Goal: Task Accomplishment & Management: Manage account settings

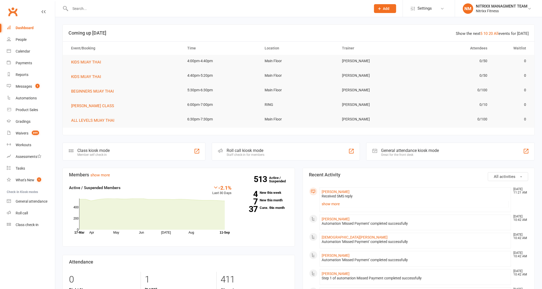
drag, startPoint x: 79, startPoint y: 10, endPoint x: 98, endPoint y: 4, distance: 19.9
click at [79, 10] on input "text" at bounding box center [218, 8] width 299 height 7
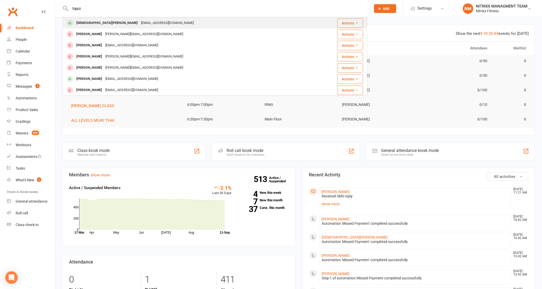
type input "hijazi"
click at [139, 25] on div "Mohahijazi07@gmail.com" at bounding box center [167, 23] width 56 height 8
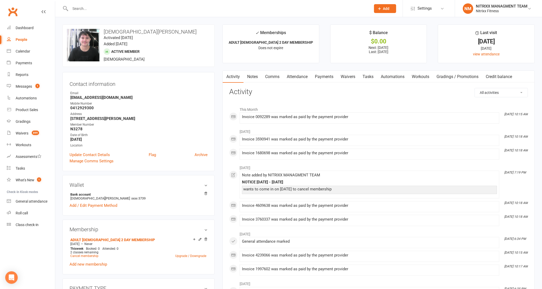
click at [253, 76] on link "Notes" at bounding box center [253, 77] width 18 height 12
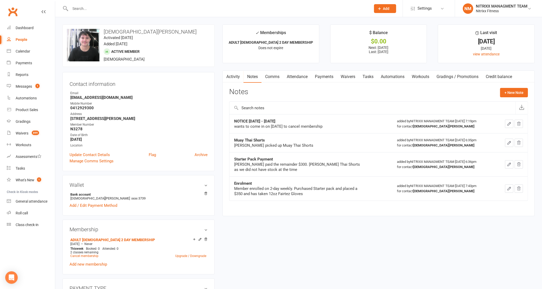
click at [517, 122] on icon "button" at bounding box center [519, 124] width 5 height 5
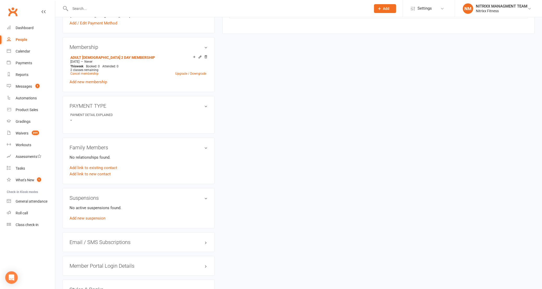
scroll to position [195, 0]
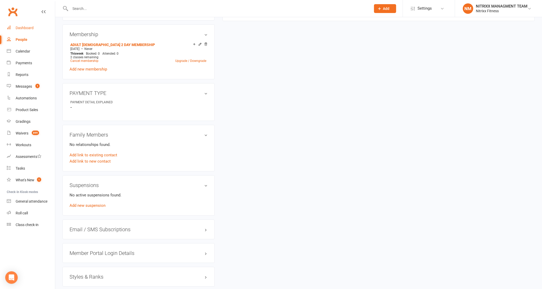
click at [19, 23] on link "Dashboard" at bounding box center [31, 28] width 48 height 12
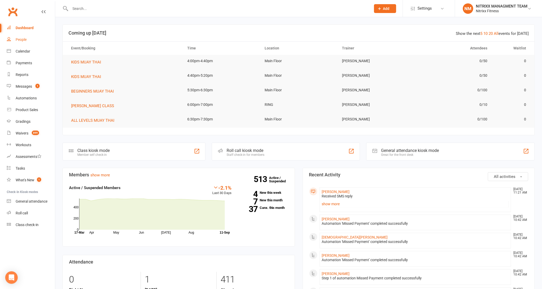
click at [28, 39] on link "People" at bounding box center [31, 40] width 48 height 12
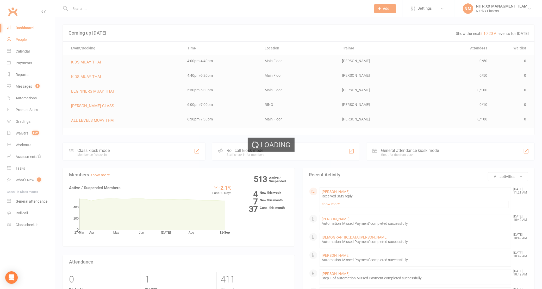
select select "100"
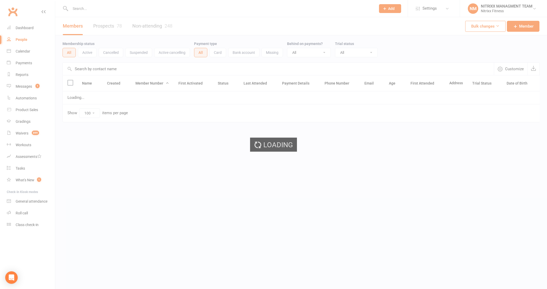
click at [22, 64] on div "Loading" at bounding box center [273, 144] width 547 height 289
click at [22, 64] on div "Payments" at bounding box center [24, 63] width 16 height 4
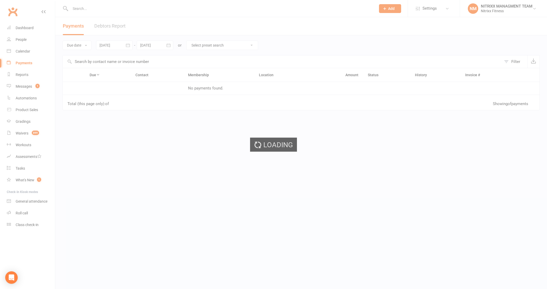
click at [22, 64] on div "Loading" at bounding box center [273, 144] width 547 height 289
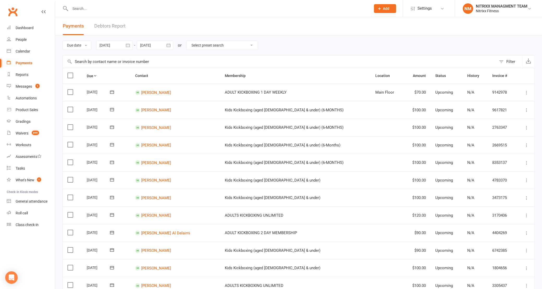
click at [122, 39] on div "Due date Due date Date paid Date failed Date settled 11 Aug 2025 August 2025 Su…" at bounding box center [299, 45] width 472 height 20
click at [123, 45] on div at bounding box center [114, 45] width 36 height 9
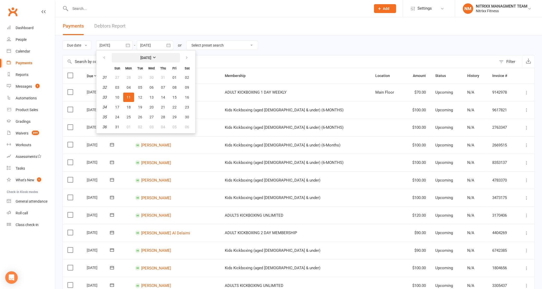
click at [145, 60] on button "[DATE]" at bounding box center [146, 57] width 68 height 9
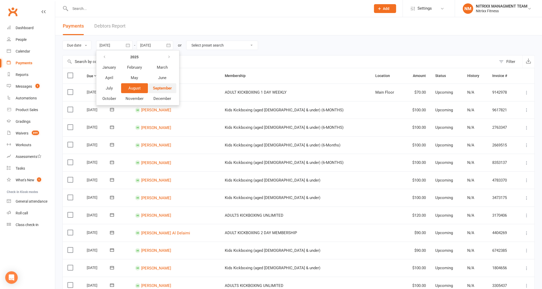
click at [161, 86] on span "September" at bounding box center [162, 88] width 19 height 5
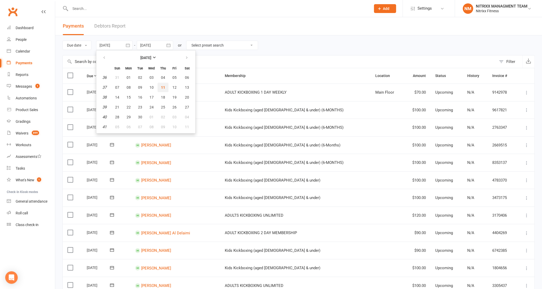
click at [163, 86] on span "11" at bounding box center [163, 87] width 4 height 4
type input "[DATE]"
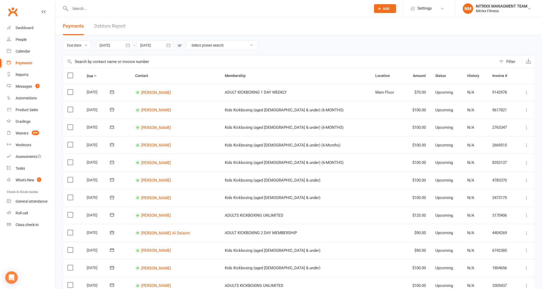
click at [157, 42] on div at bounding box center [155, 45] width 36 height 9
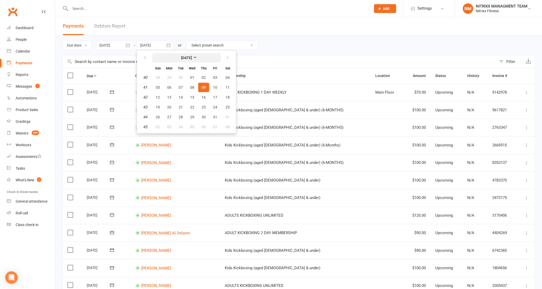
click at [181, 57] on strong "[DATE]" at bounding box center [186, 58] width 11 height 4
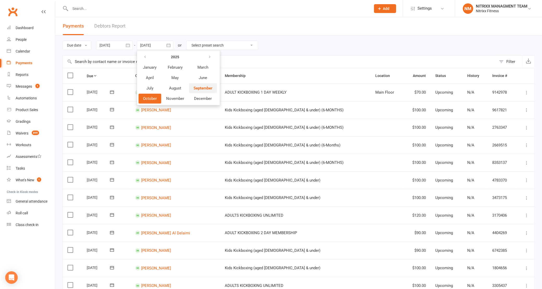
click at [202, 87] on span "September" at bounding box center [203, 88] width 19 height 5
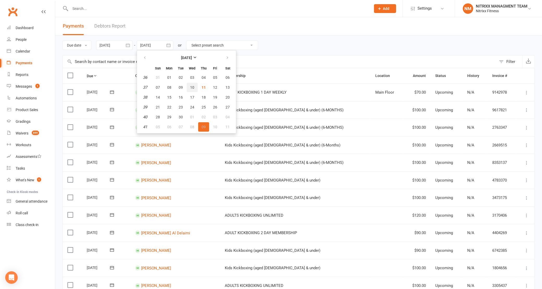
click at [194, 85] on span "10" at bounding box center [192, 87] width 4 height 4
type input "10 Sep 2025"
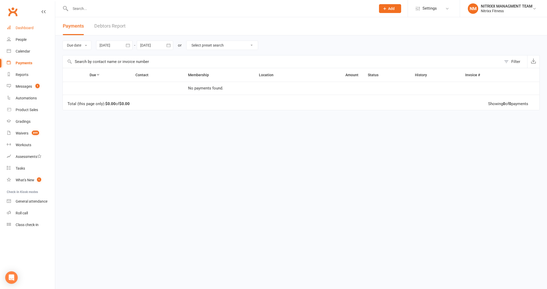
click at [20, 29] on div "Dashboard" at bounding box center [25, 28] width 18 height 4
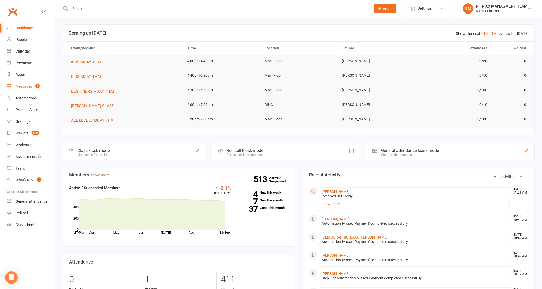
click at [39, 90] on link "Messages 1" at bounding box center [31, 87] width 48 height 12
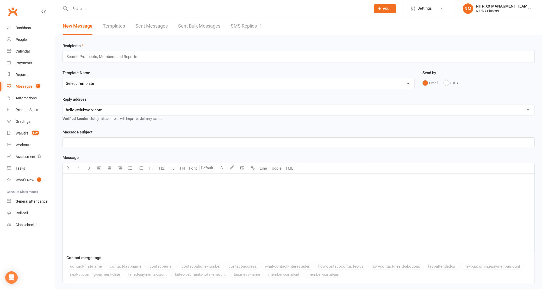
click at [233, 22] on link "SMS Replies 1" at bounding box center [246, 26] width 31 height 18
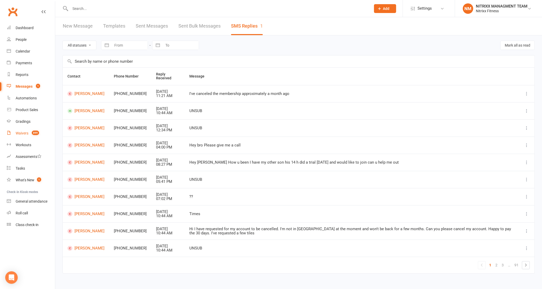
click at [38, 138] on link "Waivers 899" at bounding box center [31, 134] width 48 height 12
select select "100"
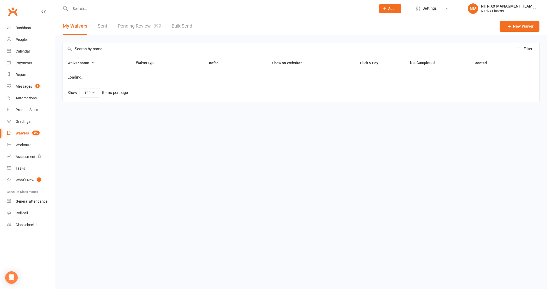
click at [159, 27] on span "899" at bounding box center [157, 25] width 8 height 5
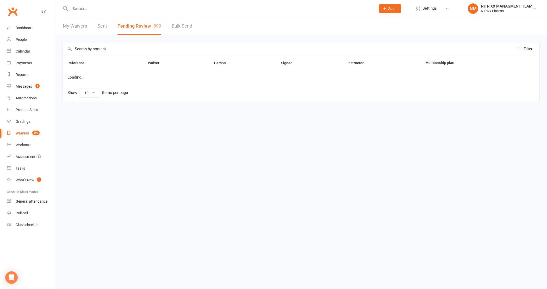
select select "100"
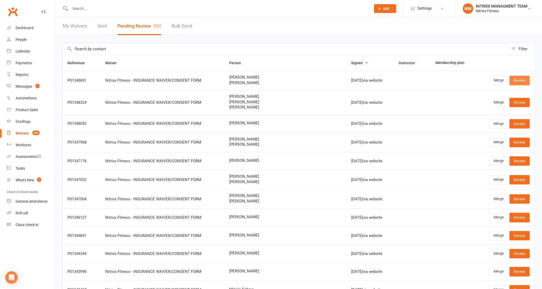
click at [521, 78] on link "Review" at bounding box center [520, 80] width 20 height 9
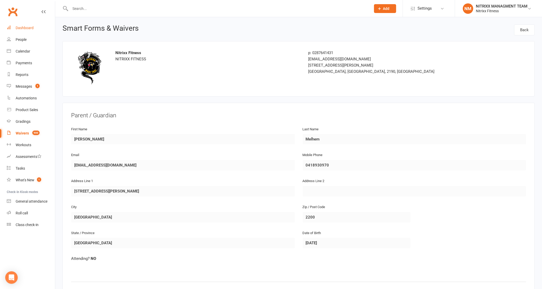
click at [28, 30] on link "Dashboard" at bounding box center [31, 28] width 48 height 12
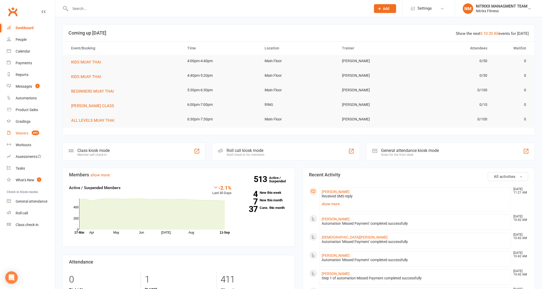
click at [32, 129] on link "Waivers 899" at bounding box center [31, 134] width 48 height 12
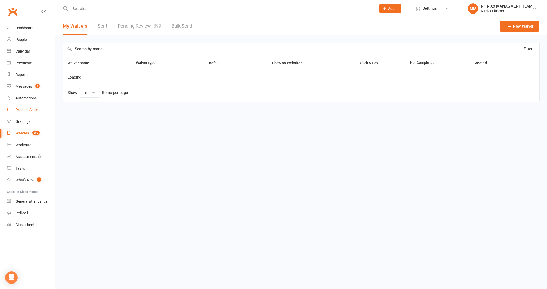
select select "100"
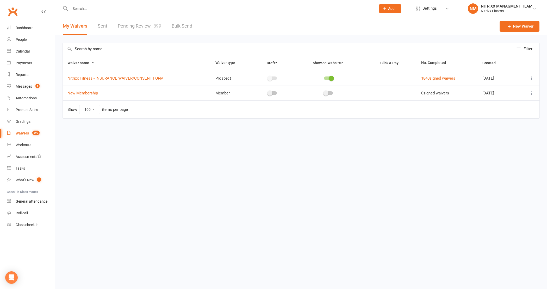
click at [133, 24] on link "Pending Review 899" at bounding box center [140, 26] width 44 height 18
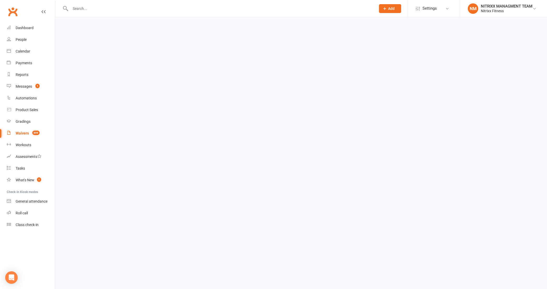
select select "100"
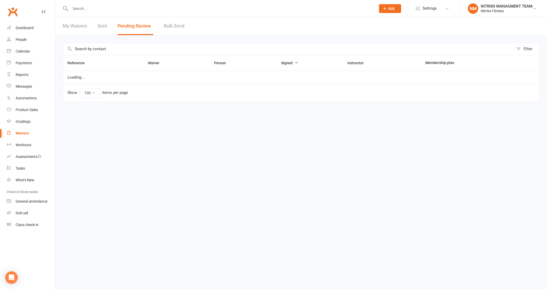
select select "100"
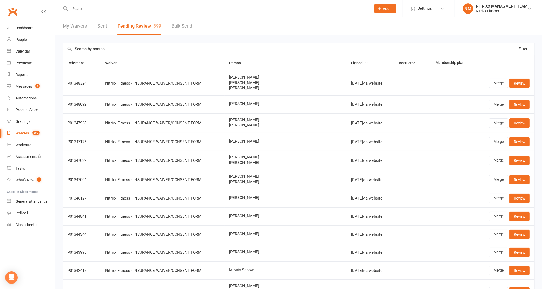
click at [138, 47] on input "text" at bounding box center [286, 49] width 446 height 12
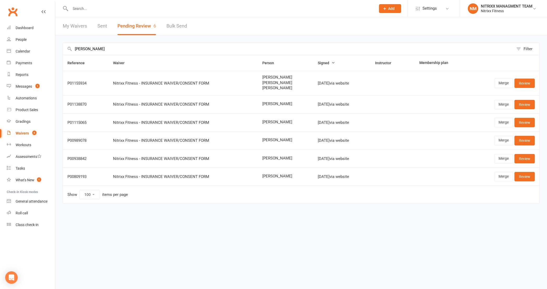
type input "jacob"
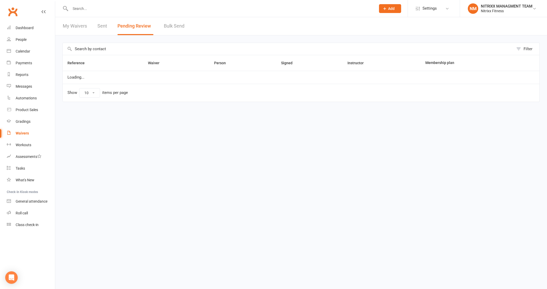
select select "100"
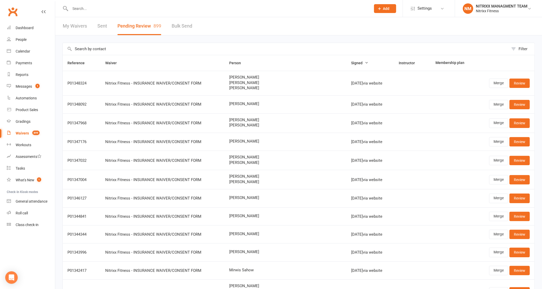
click at [326, 49] on input "text" at bounding box center [286, 49] width 446 height 12
click at [83, 47] on input "text" at bounding box center [286, 49] width 446 height 12
click at [71, 48] on div "Filter" at bounding box center [299, 49] width 472 height 12
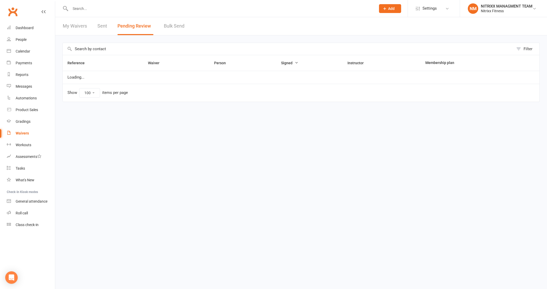
select select "100"
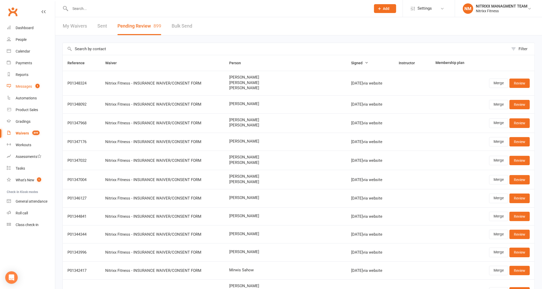
click at [29, 86] on div "Messages" at bounding box center [24, 86] width 16 height 4
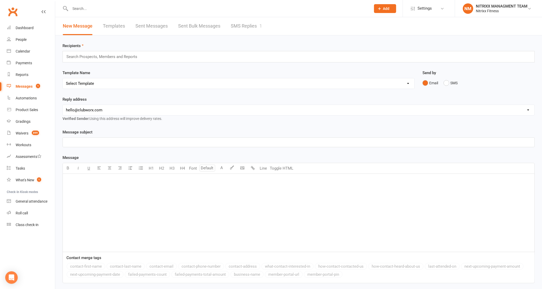
click at [259, 21] on link "SMS Replies 1" at bounding box center [246, 26] width 31 height 18
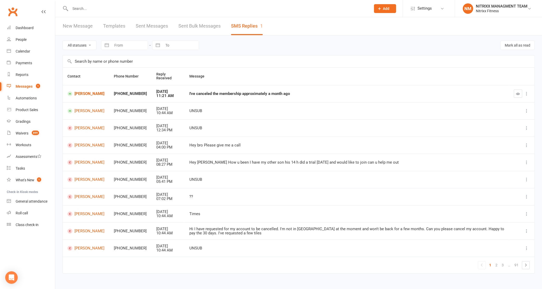
click at [523, 94] on div at bounding box center [522, 94] width 16 height 8
click at [522, 94] on button "button" at bounding box center [518, 94] width 8 height 8
click at [84, 93] on link "[PERSON_NAME]" at bounding box center [85, 93] width 37 height 5
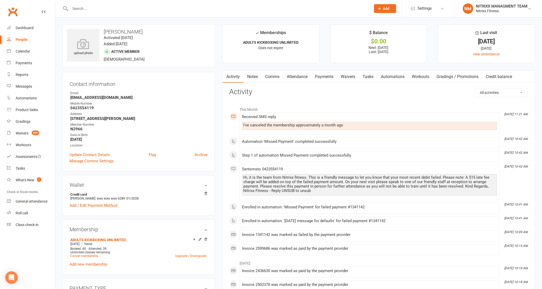
click at [324, 73] on link "Payments" at bounding box center [324, 77] width 26 height 12
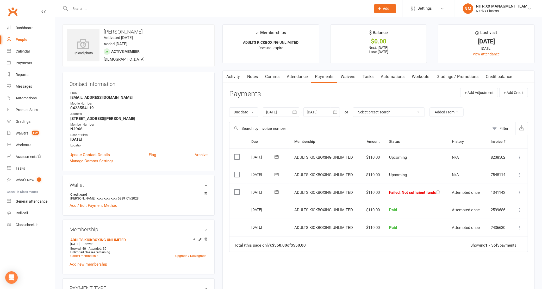
click at [521, 193] on icon at bounding box center [519, 192] width 5 height 5
click at [505, 234] on link "Skip" at bounding box center [497, 234] width 52 height 10
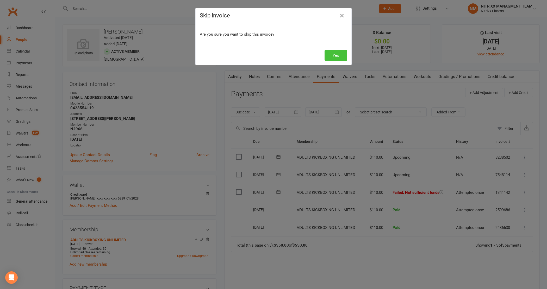
click at [334, 60] on button "Yes" at bounding box center [336, 55] width 23 height 11
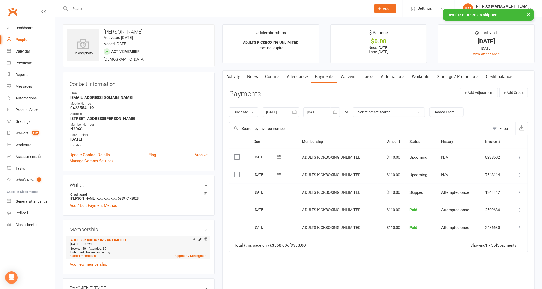
click at [93, 259] on li "ADULTS KICKBOXING UNLIMITED [DATE] — Never Booked: 40 Attended: 39 Unlimited cl…" at bounding box center [138, 248] width 139 height 23
click at [93, 257] on link "Cancel membership" at bounding box center [84, 257] width 28 height 4
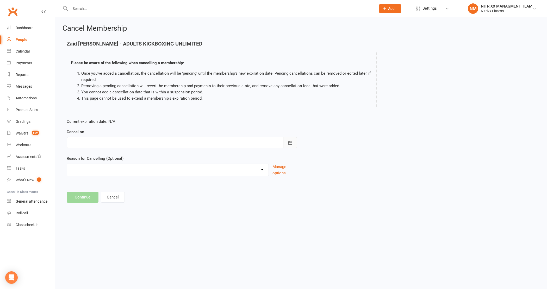
click at [288, 143] on icon "button" at bounding box center [290, 142] width 5 height 5
click at [132, 185] on span "11" at bounding box center [134, 186] width 4 height 4
type input "[DATE]"
click at [136, 168] on select "CHANGE OF LIVING LOCATION Holiday Injury PERSONAL UPGRADING Other reason" at bounding box center [168, 169] width 202 height 10
select select "2"
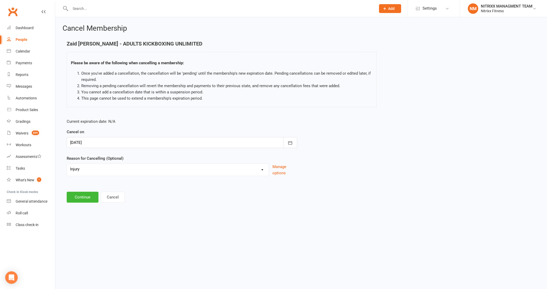
click at [67, 164] on select "CHANGE OF LIVING LOCATION Holiday Injury PERSONAL UPGRADING Other reason" at bounding box center [168, 169] width 202 height 10
click at [89, 201] on button "Continue" at bounding box center [83, 197] width 32 height 11
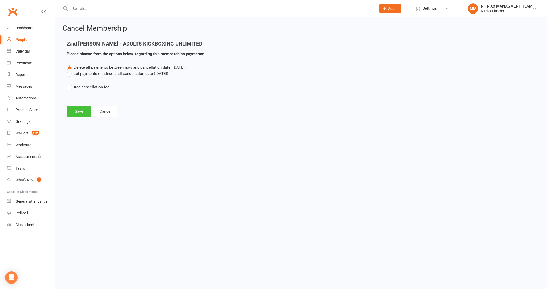
click at [84, 110] on button "Save" at bounding box center [79, 111] width 24 height 11
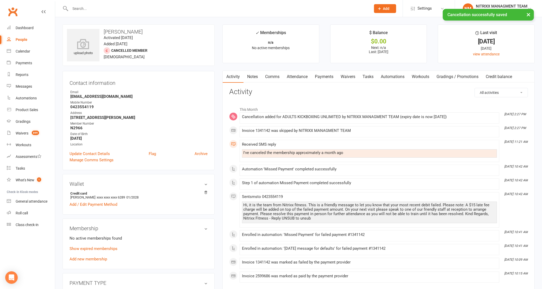
click at [38, 39] on link "People" at bounding box center [31, 40] width 48 height 12
select select "100"
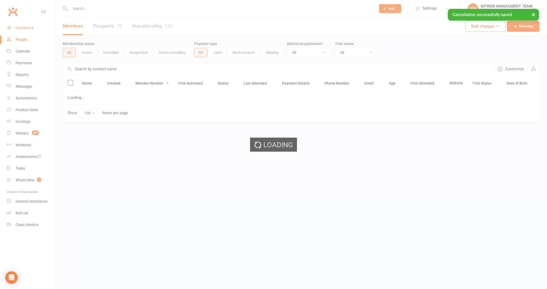
click at [36, 29] on link "Dashboard" at bounding box center [31, 28] width 48 height 12
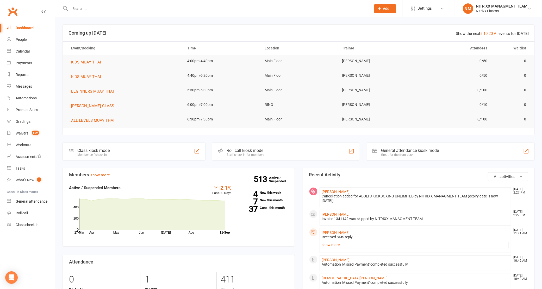
click at [26, 38] on div "People" at bounding box center [21, 40] width 11 height 4
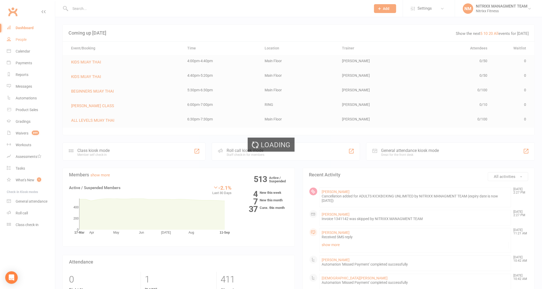
select select "100"
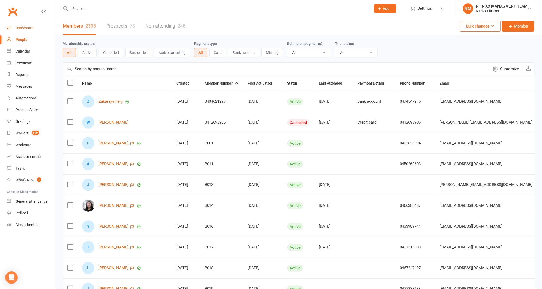
click at [27, 30] on link "Dashboard" at bounding box center [31, 28] width 48 height 12
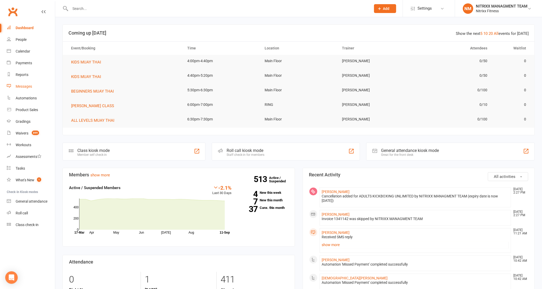
click at [30, 85] on div "Messages" at bounding box center [24, 86] width 16 height 4
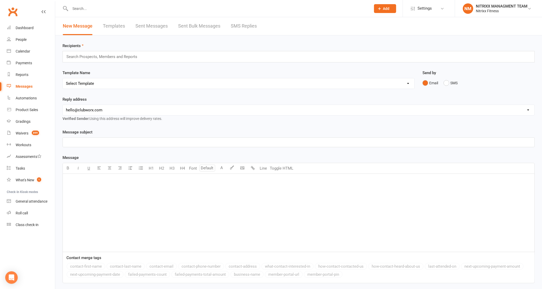
click at [197, 27] on link "Sent Bulk Messages" at bounding box center [199, 26] width 42 height 18
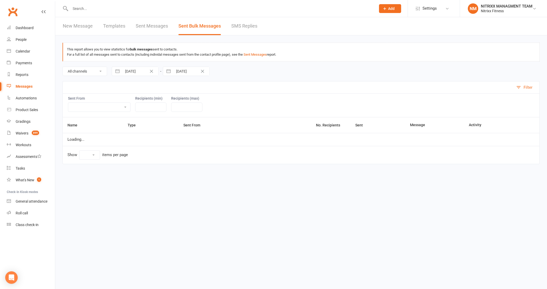
select select "10"
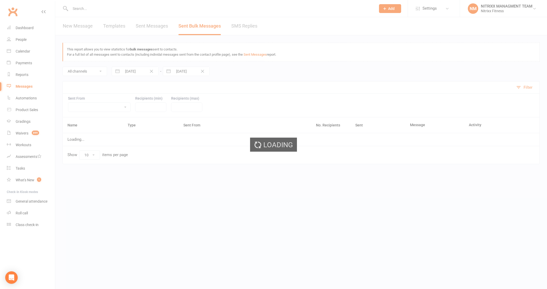
click at [250, 24] on div "Loading" at bounding box center [273, 144] width 547 height 289
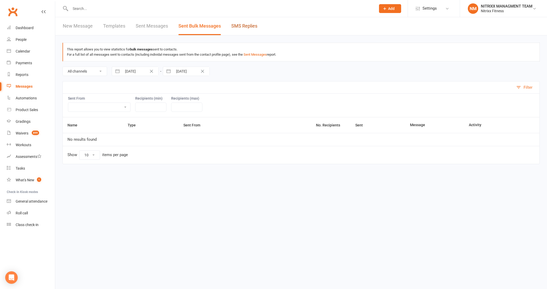
click at [250, 24] on link "SMS Replies" at bounding box center [244, 26] width 26 height 18
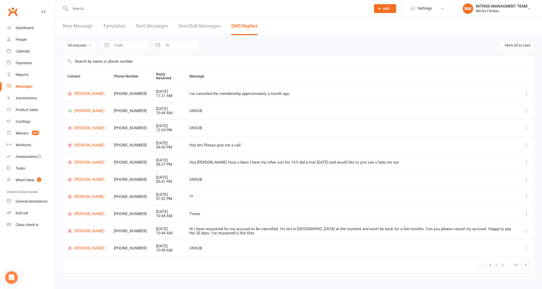
drag, startPoint x: 90, startPoint y: 96, endPoint x: 120, endPoint y: 76, distance: 35.6
click at [109, 76] on th "Contact" at bounding box center [86, 76] width 46 height 17
